Goal: Task Accomplishment & Management: Manage account settings

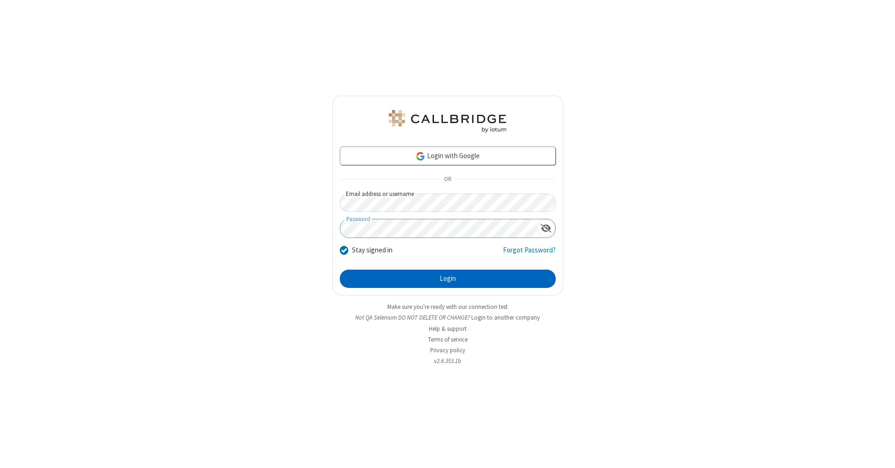
click at [448, 279] on button "Login" at bounding box center [448, 279] width 216 height 19
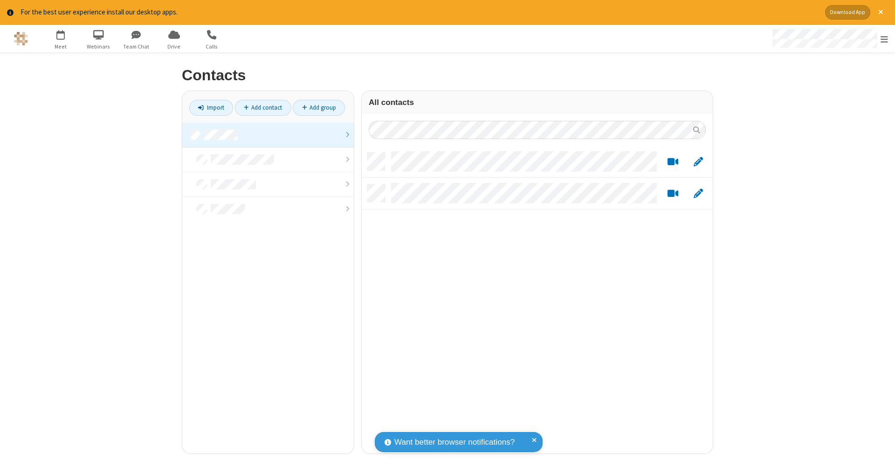
scroll to position [301, 344]
click at [268, 134] on link at bounding box center [268, 135] width 172 height 25
click at [263, 107] on link "Add contact" at bounding box center [263, 108] width 56 height 16
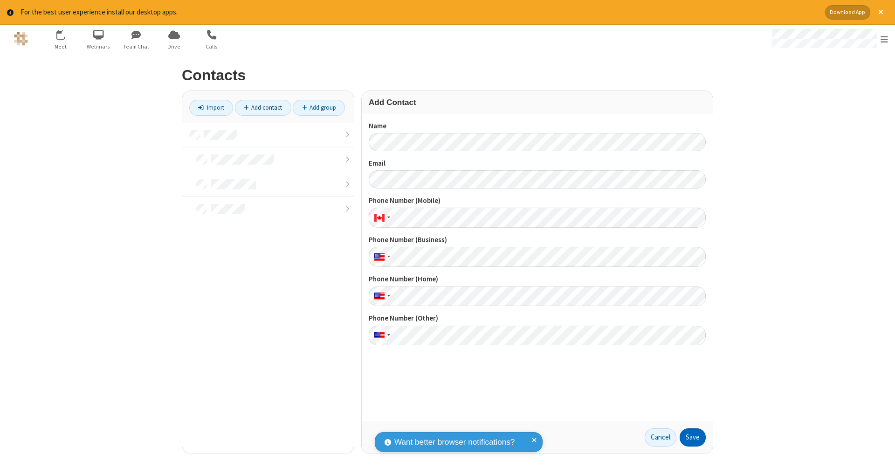
click at [693, 437] on button "Save" at bounding box center [693, 437] width 26 height 19
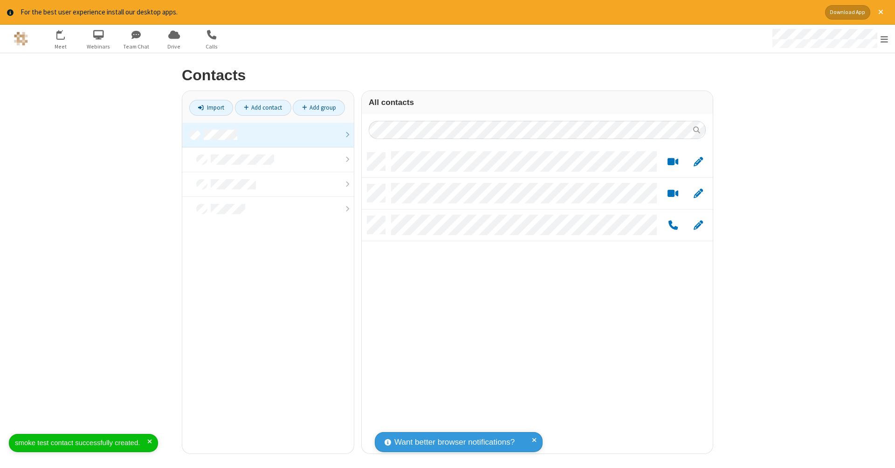
scroll to position [301, 344]
click at [263, 107] on link "Add contact" at bounding box center [263, 108] width 56 height 16
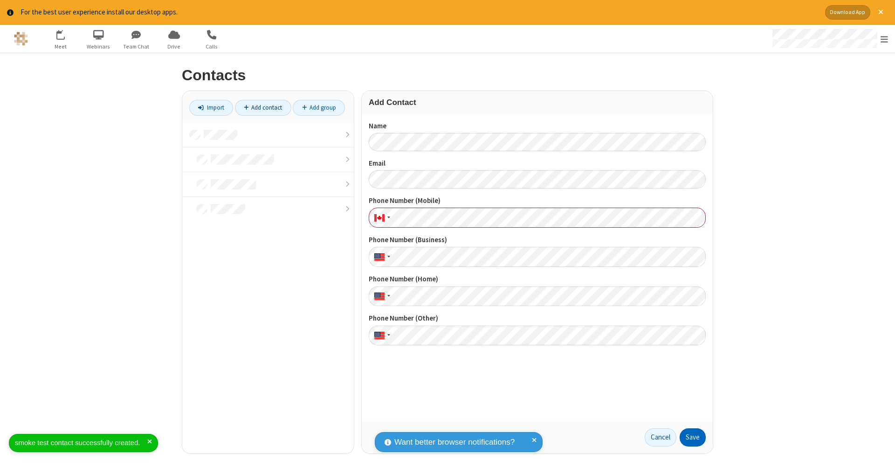
click at [693, 437] on button "Save" at bounding box center [693, 437] width 26 height 19
